Goal: Check status: Check status

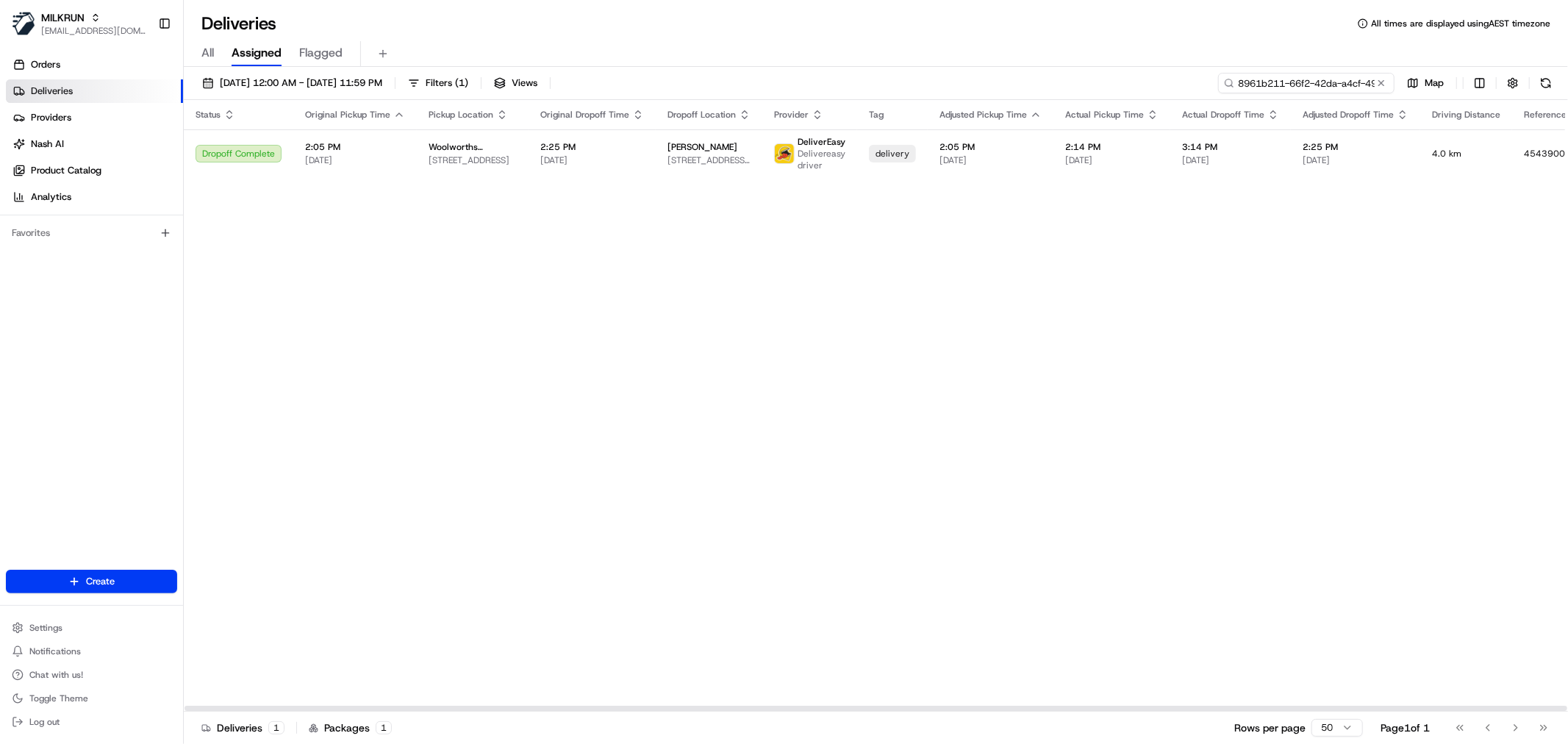
click at [1317, 81] on input "8961b211-66f2-42da-a4cf-49821d0e475c" at bounding box center [1306, 83] width 177 height 21
paste input "46a764fa-af3f-4abc-963f-ca1f077d1339"
click at [600, 138] on td "2:08 PM 21/08/2025" at bounding box center [592, 153] width 127 height 48
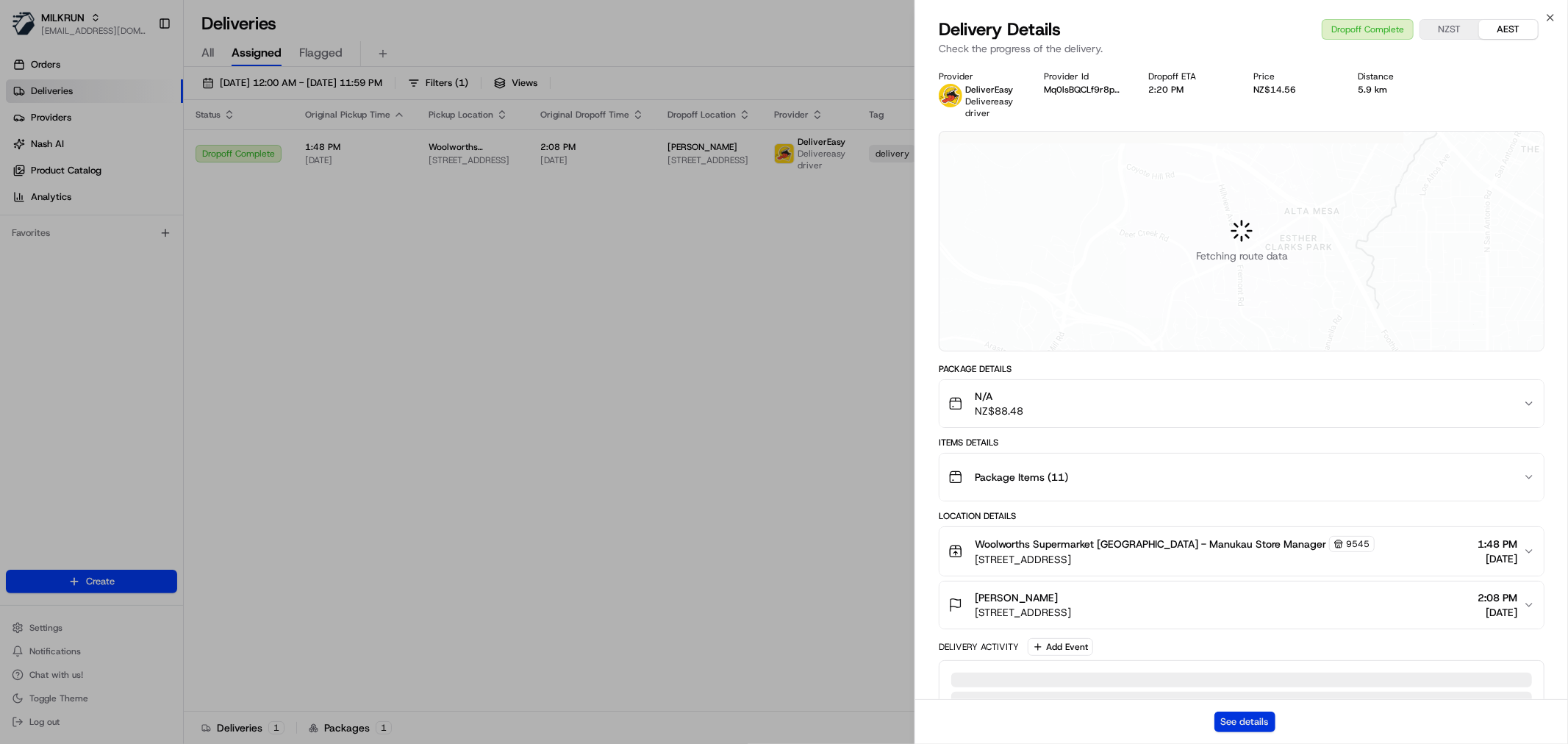
click at [1254, 714] on button "See details" at bounding box center [1244, 722] width 61 height 21
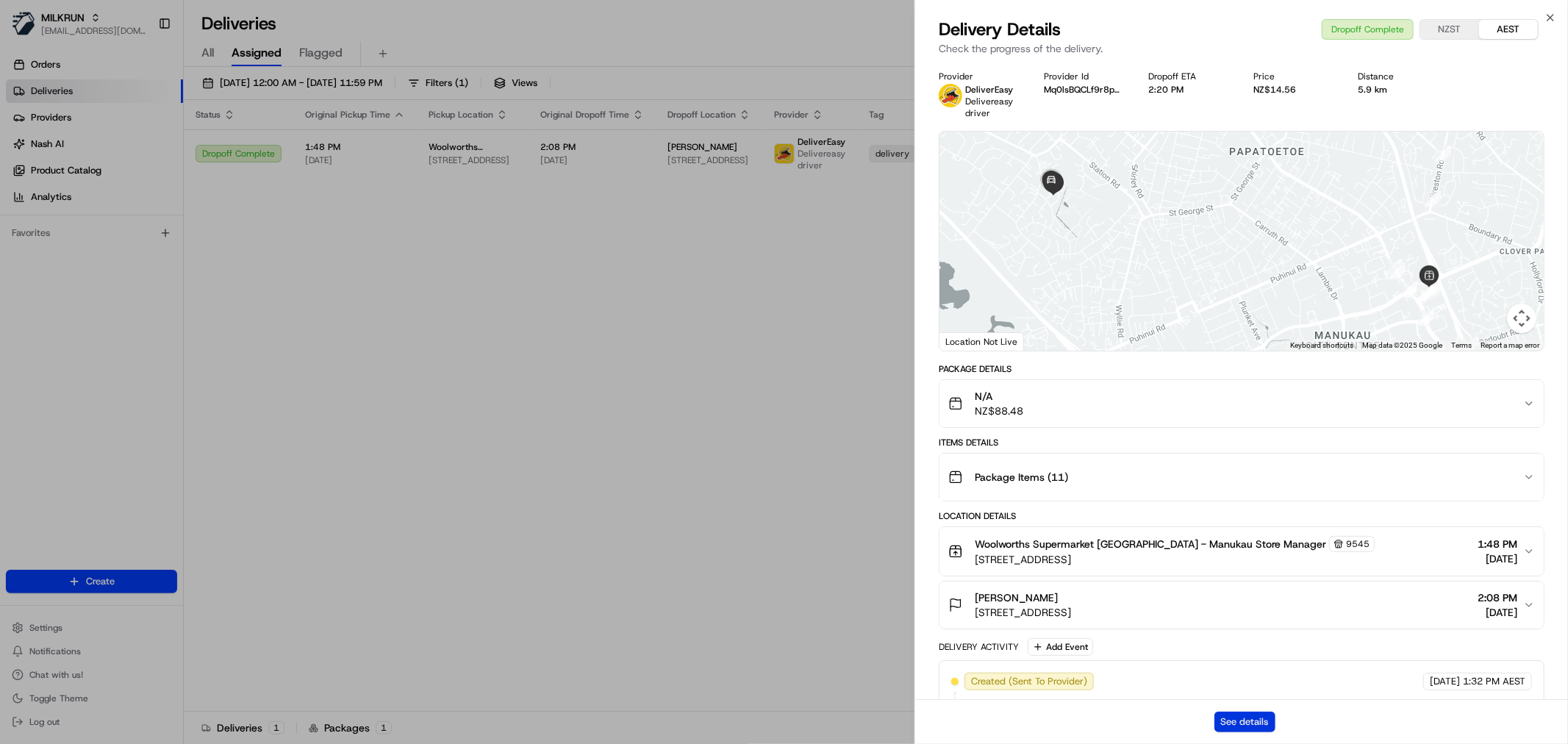
click at [1249, 719] on button "See details" at bounding box center [1244, 722] width 61 height 21
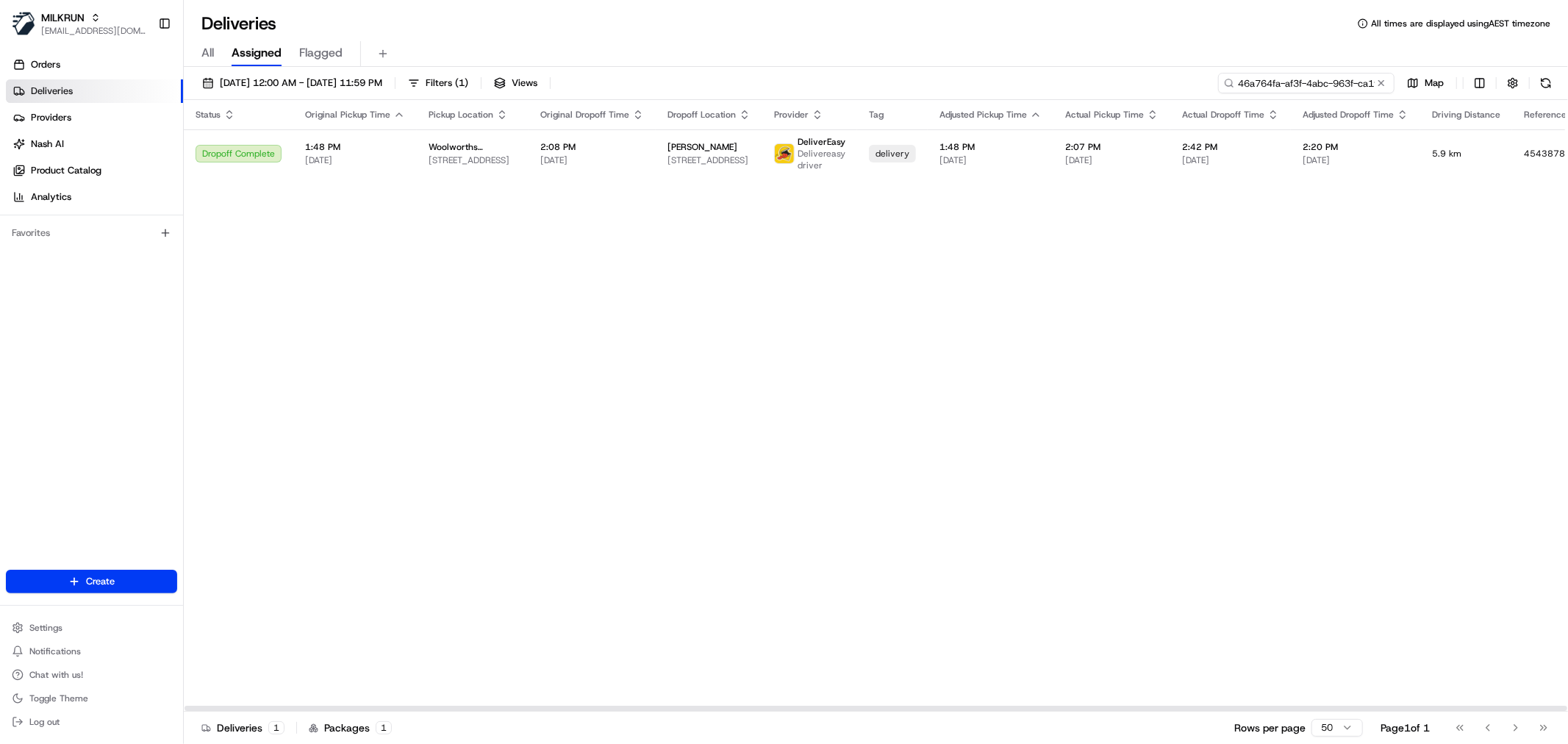
click at [1324, 82] on input "46a764fa-af3f-4abc-963f-ca1f077d1339" at bounding box center [1306, 83] width 177 height 21
paste input "_copy"
type input "46a764fa-af3f-4abc-963f-ca1f077d1339_copy"
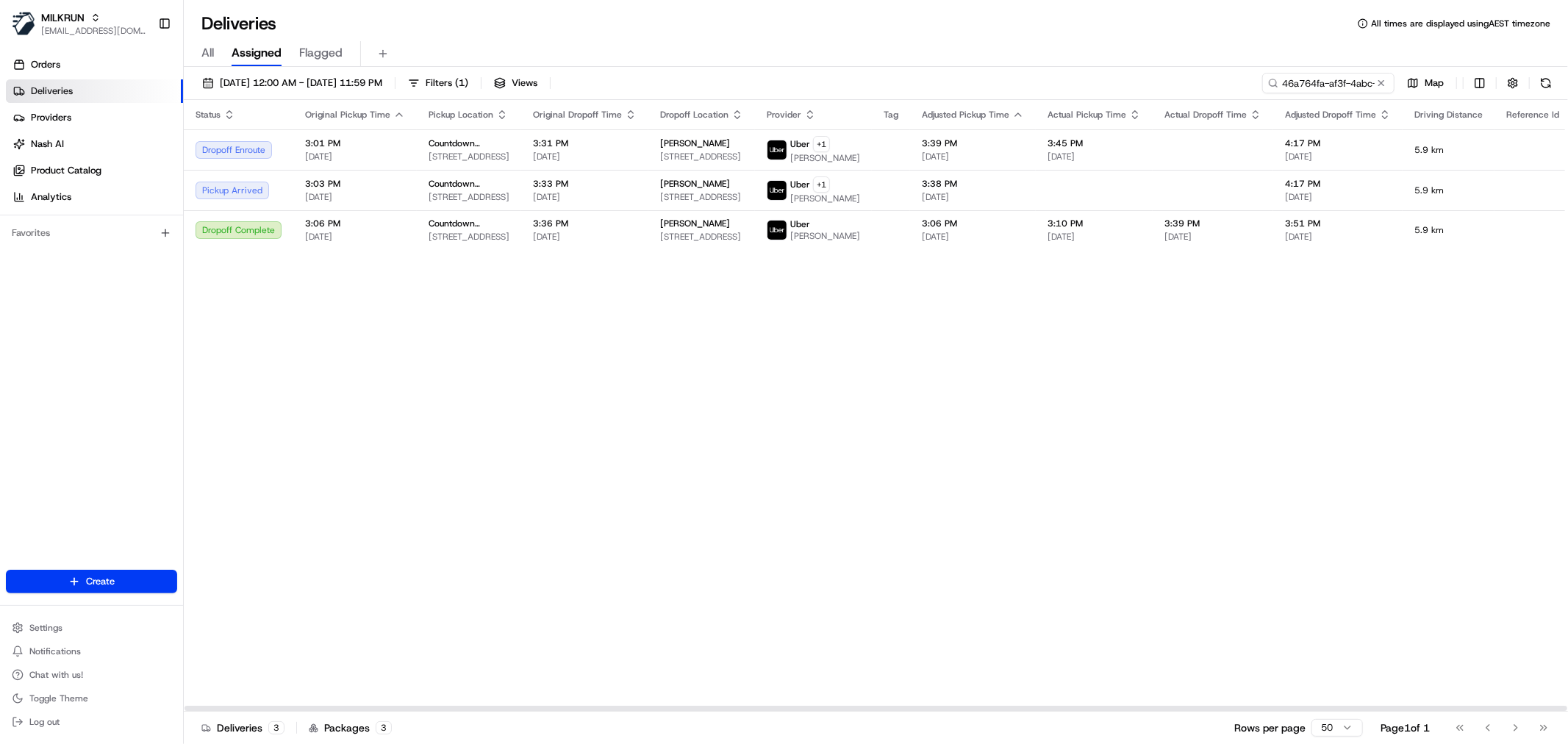
click at [499, 283] on div "Status Original Pickup Time Pickup Location Original Dropoff Time Dropoff Locat…" at bounding box center [904, 406] width 1442 height 612
click at [547, 203] on span "[DATE]" at bounding box center [584, 197] width 103 height 12
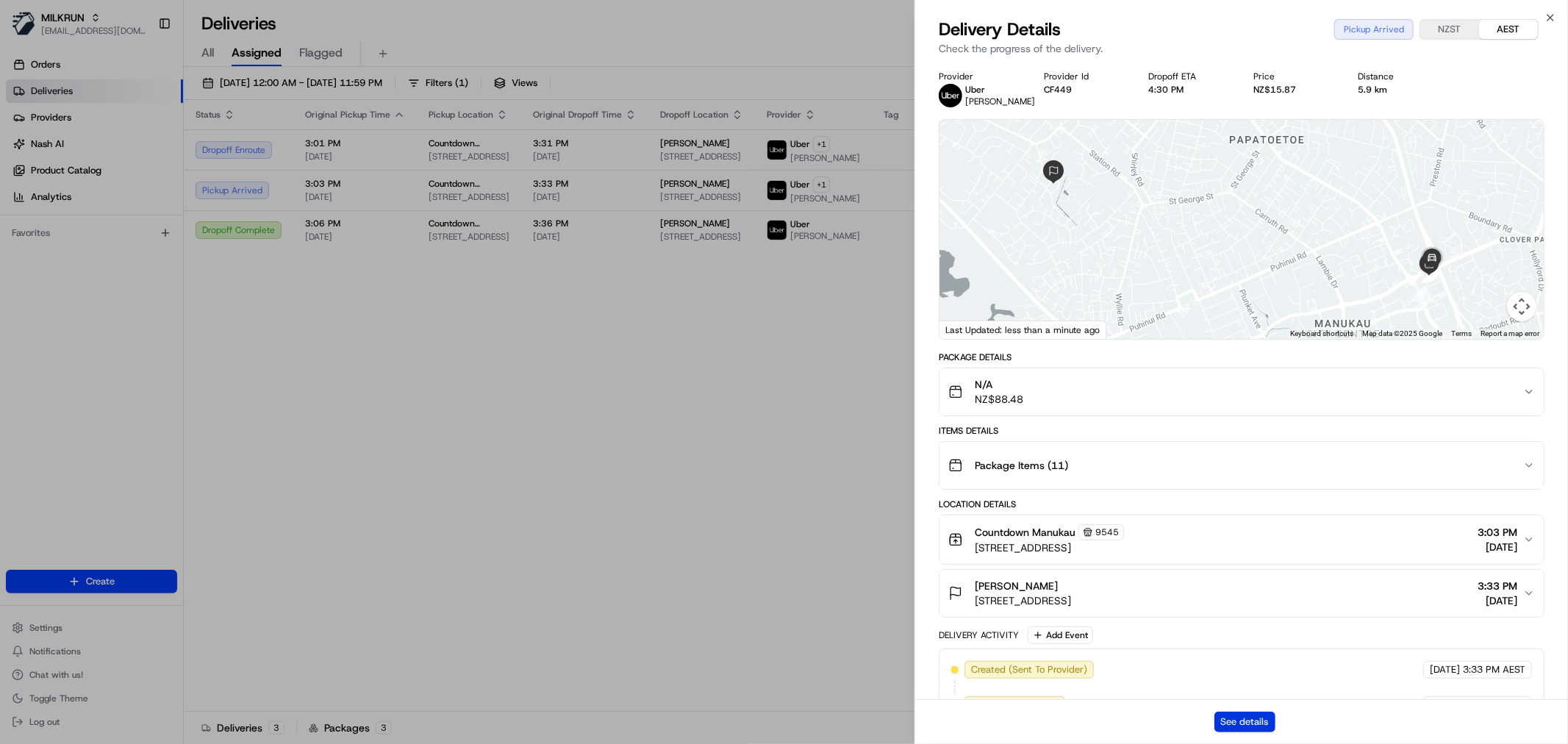
click at [1237, 715] on button "See details" at bounding box center [1244, 722] width 61 height 21
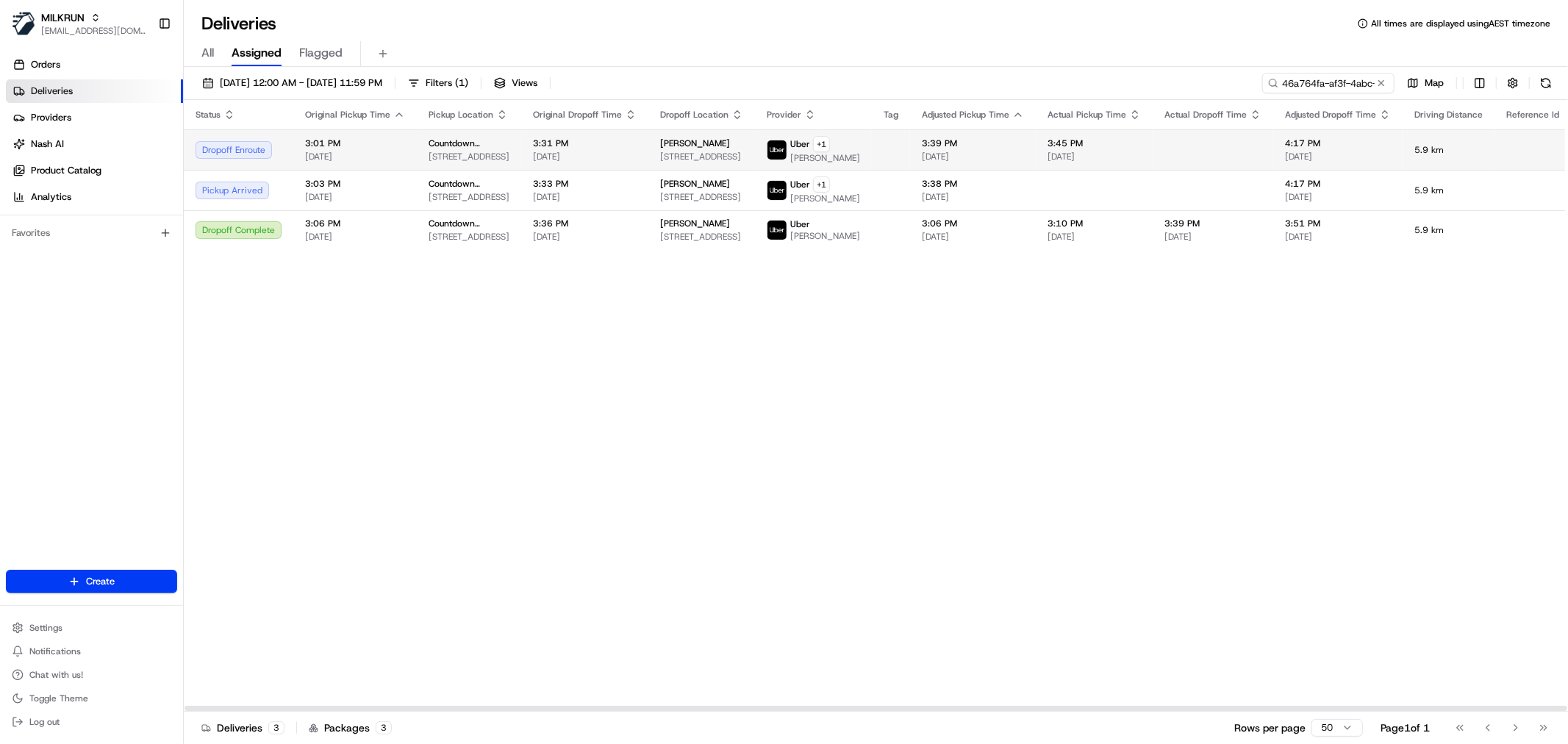
click at [660, 157] on span "[STREET_ADDRESS]" at bounding box center [701, 156] width 83 height 12
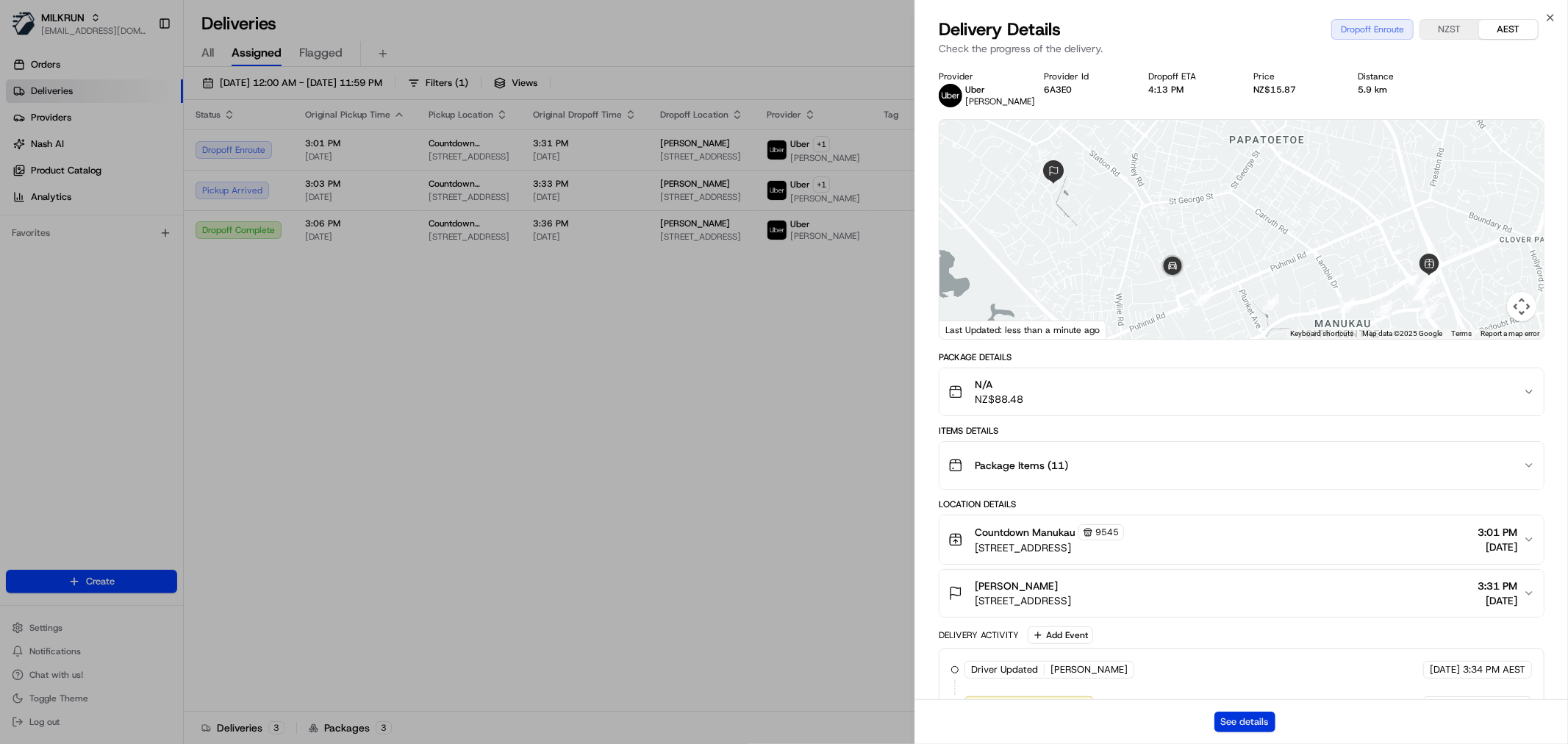
click at [1257, 719] on button "See details" at bounding box center [1244, 722] width 61 height 21
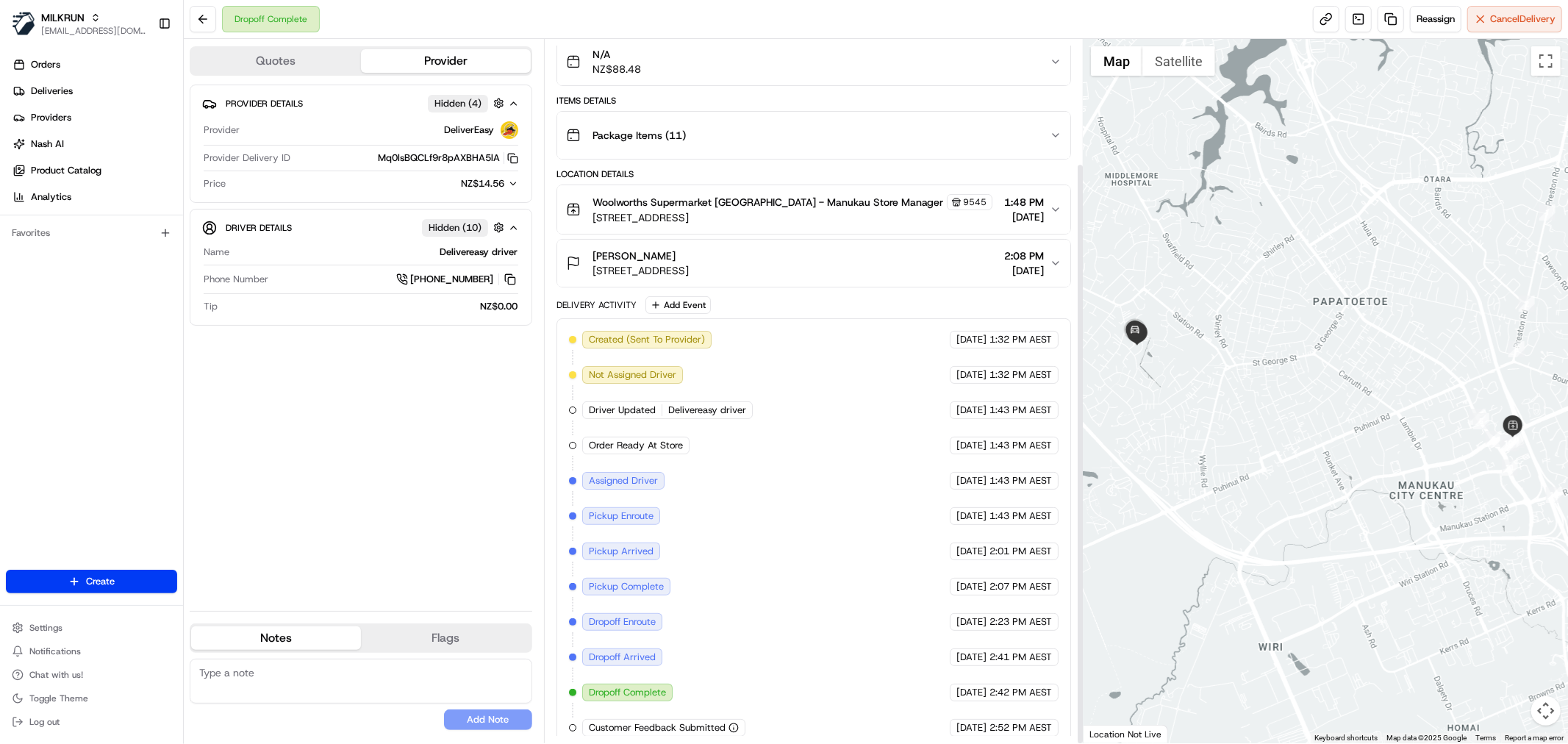
scroll to position [150, 0]
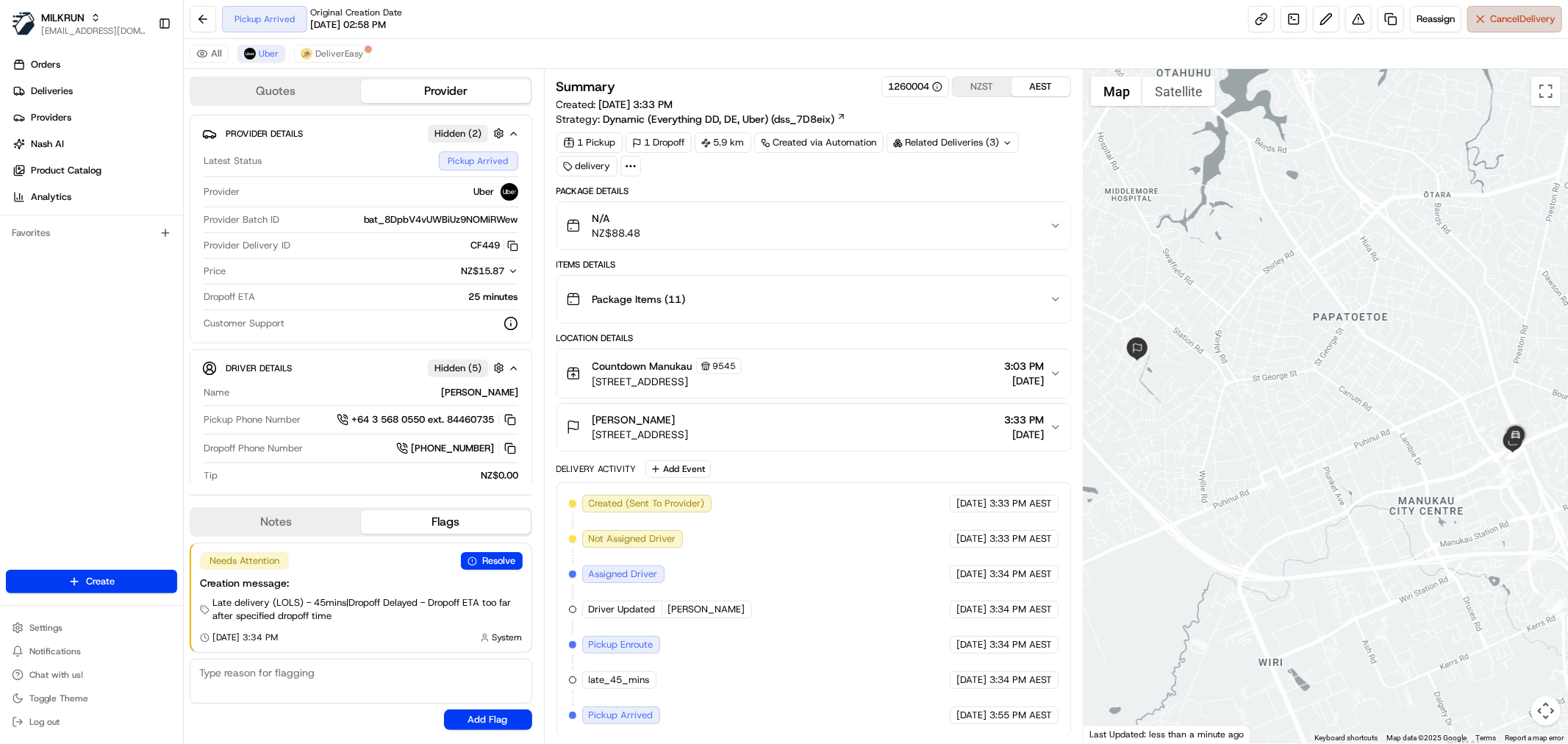
click at [1490, 20] on span "Cancel Delivery" at bounding box center [1523, 19] width 66 height 13
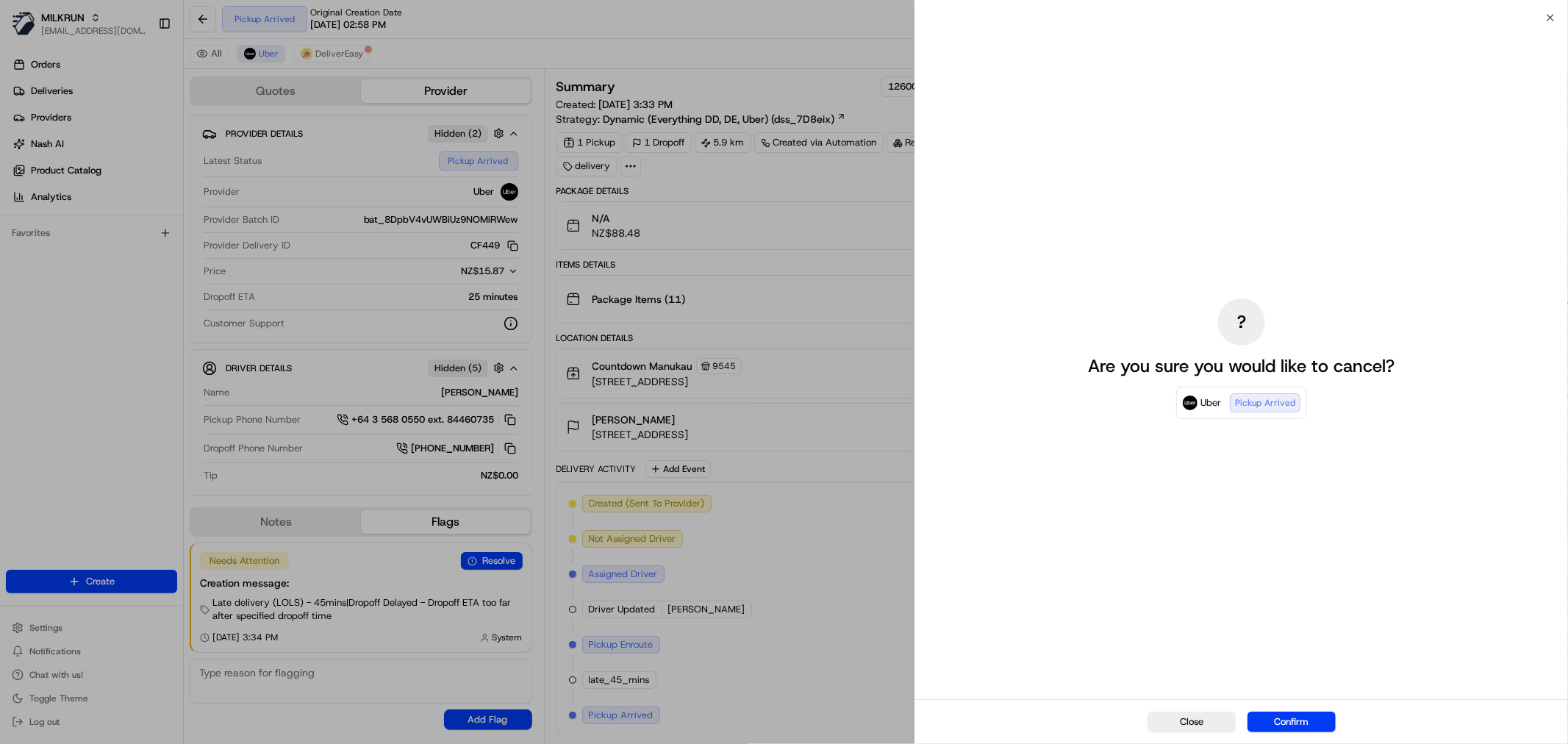
drag, startPoint x: 1302, startPoint y: 718, endPoint x: 875, endPoint y: 583, distance: 447.8
click at [1302, 715] on button "Confirm" at bounding box center [1291, 722] width 88 height 21
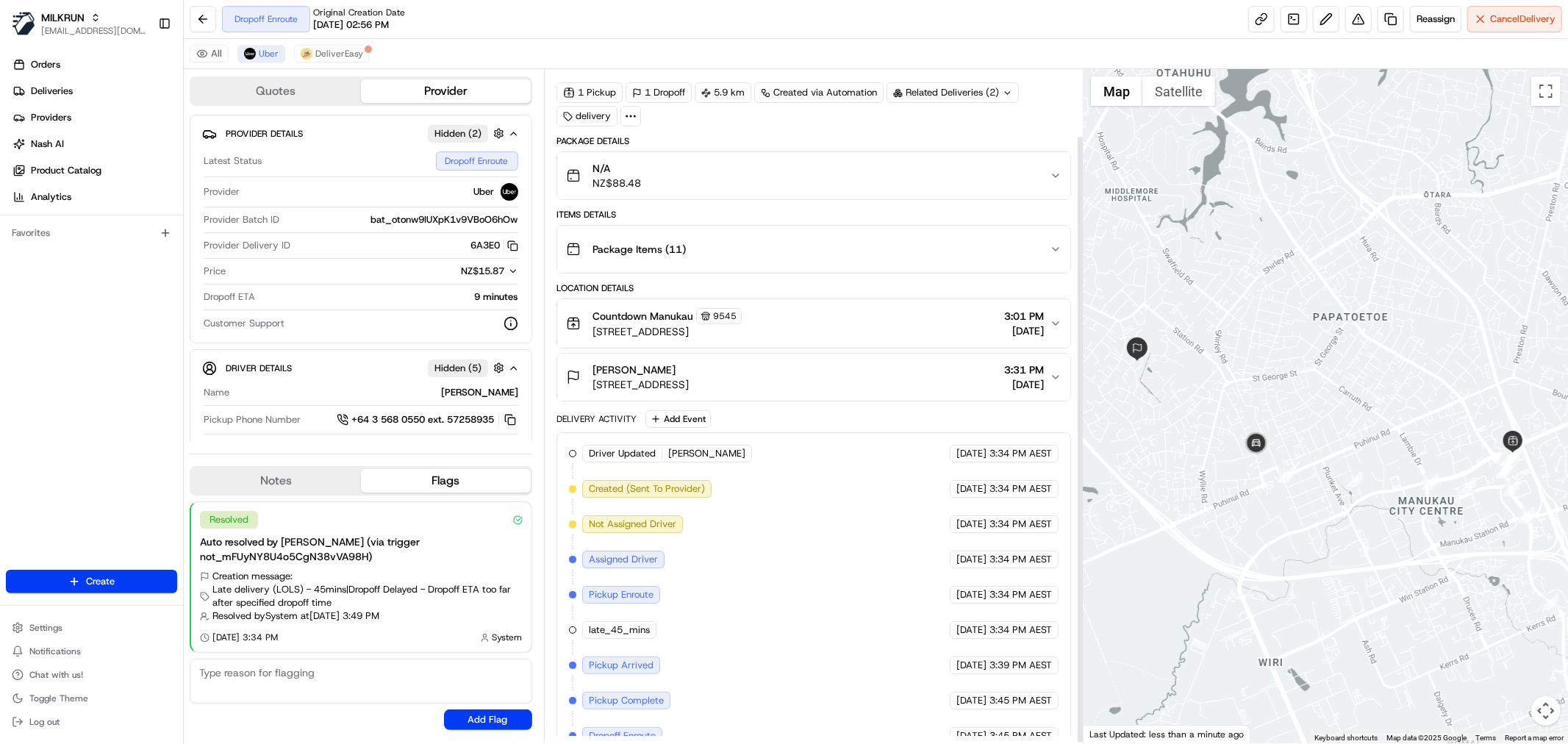
scroll to position [73, 0]
